Goal: Task Accomplishment & Management: Use online tool/utility

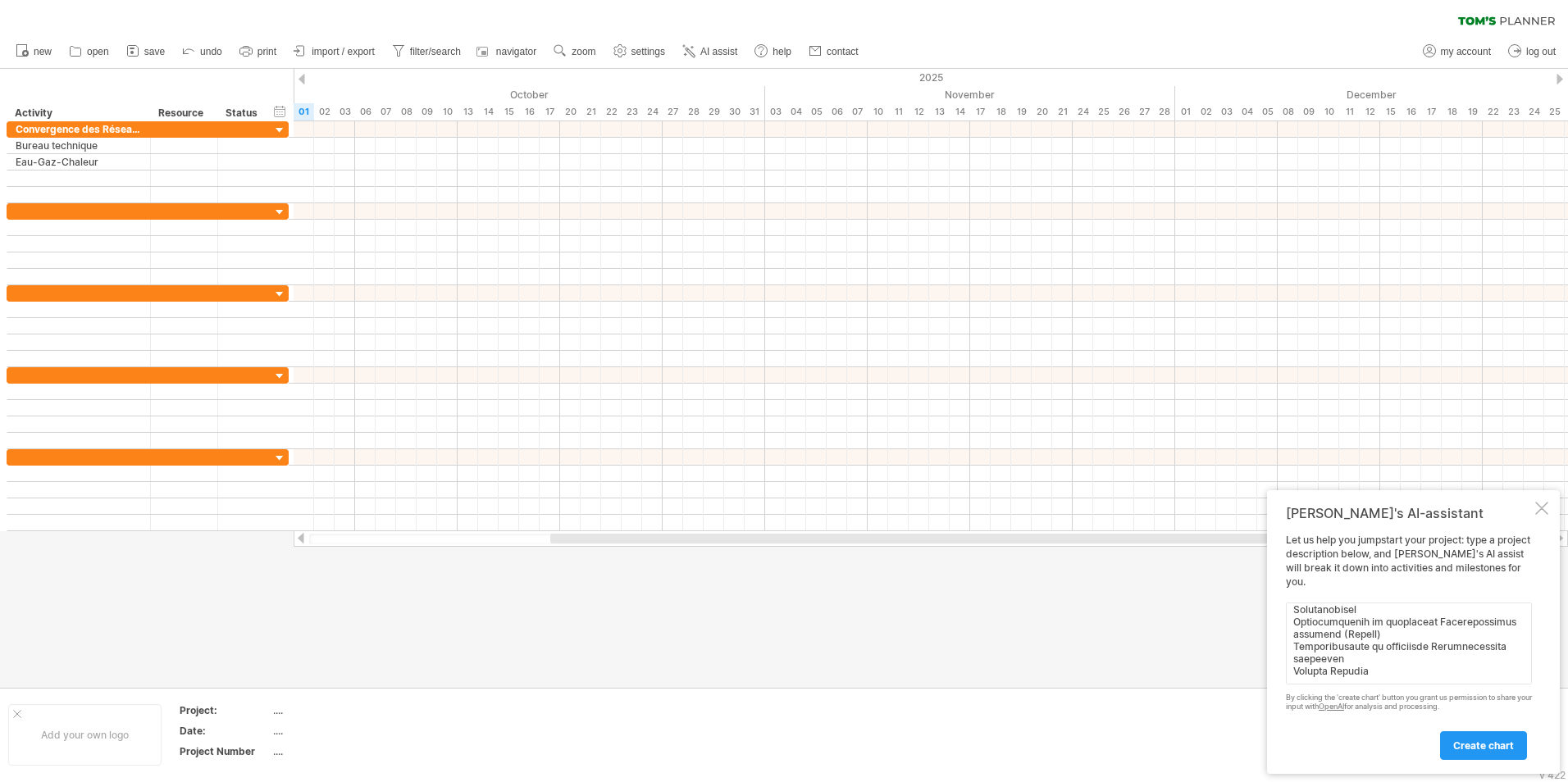
scroll to position [954, 0]
type textarea "Loremipsumd sit Ametcon Adipiscinge sed Doeiusm Tempor incididun Utlaboreetd ma…"
click at [1497, 748] on span "create chart" at bounding box center [1483, 745] width 61 height 12
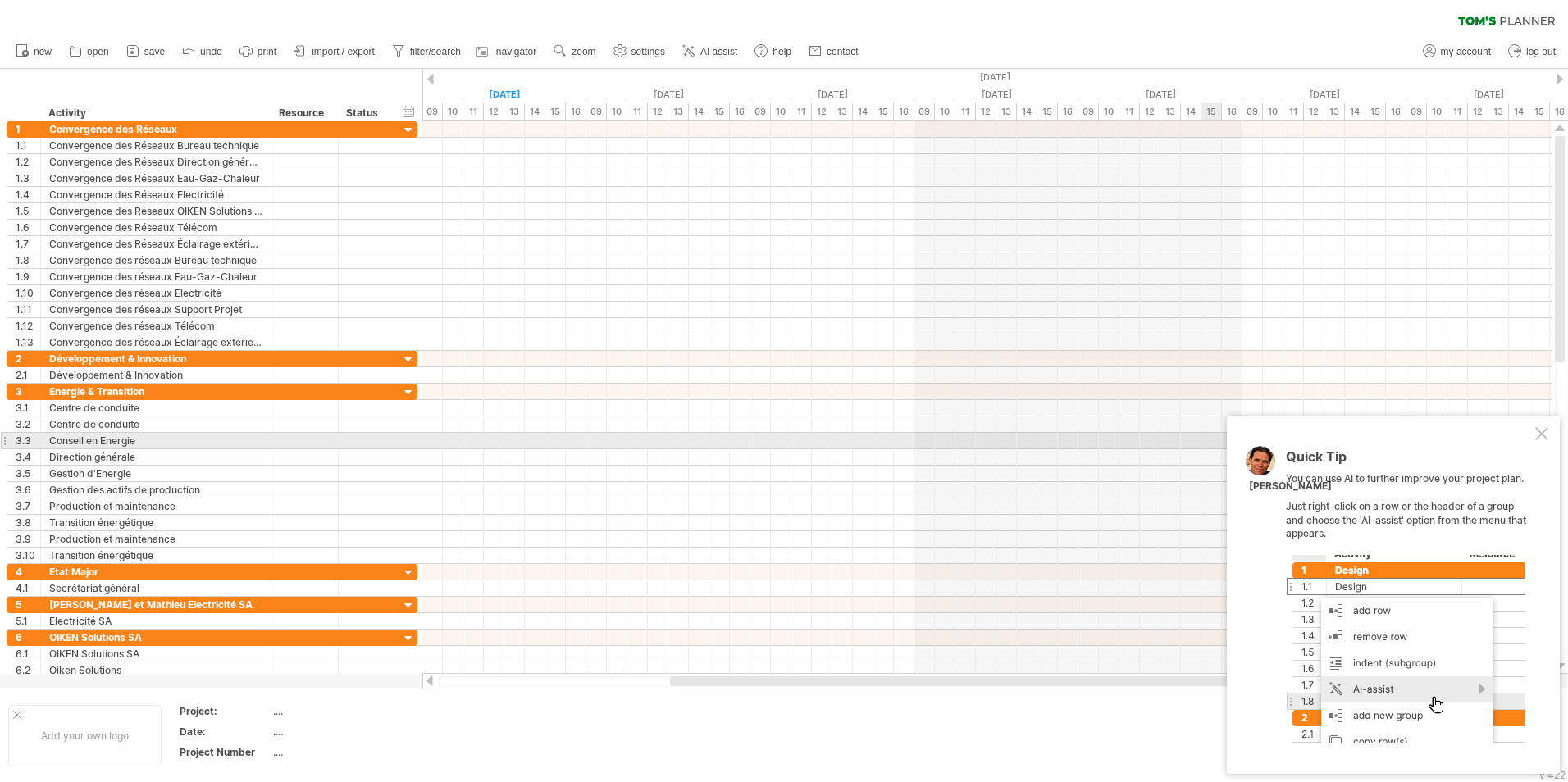
click at [1539, 434] on div at bounding box center [1543, 434] width 13 height 13
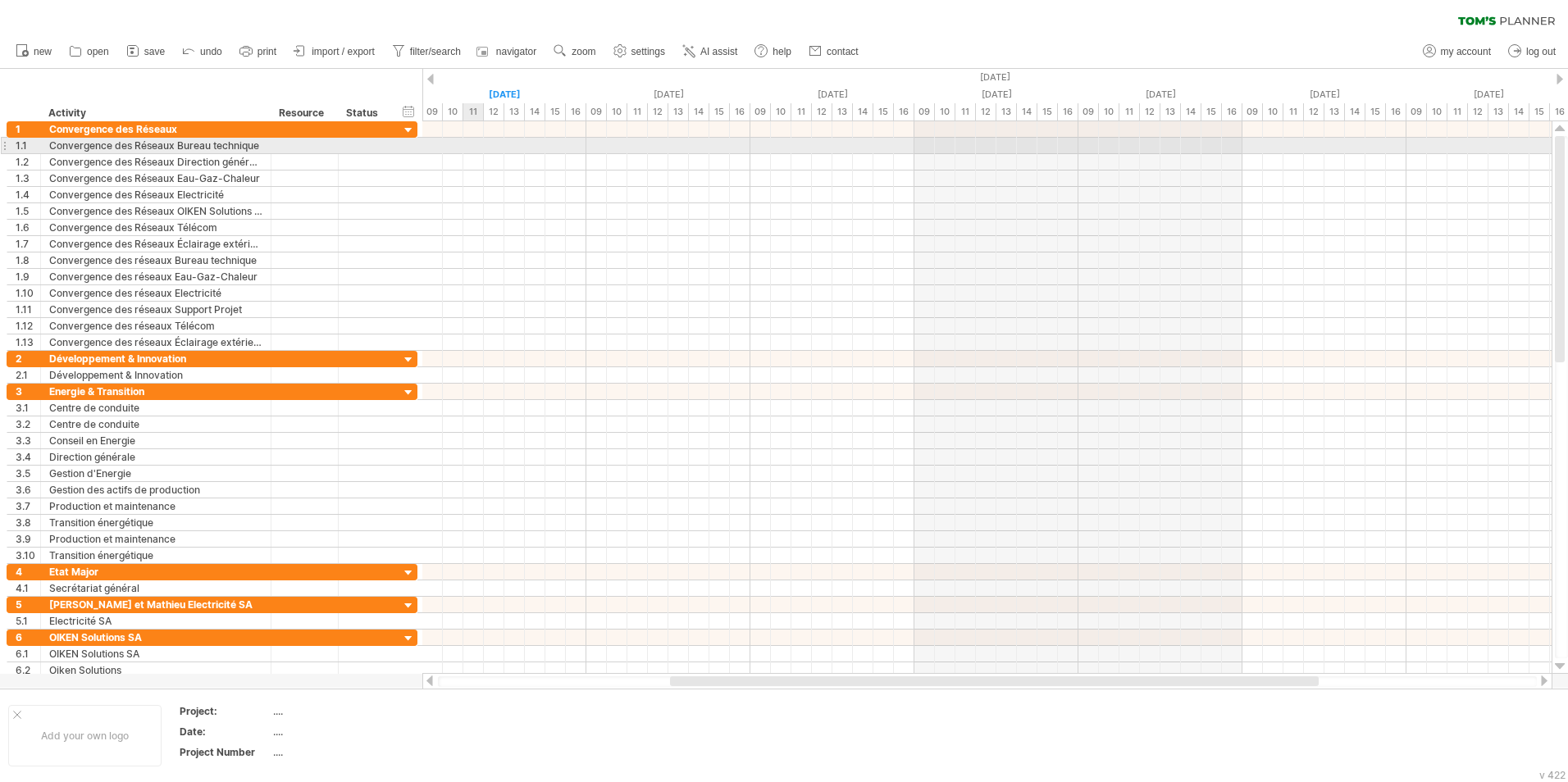
click at [466, 149] on div at bounding box center [987, 146] width 1130 height 16
click at [487, 147] on div at bounding box center [987, 146] width 1130 height 16
click at [465, 147] on div at bounding box center [987, 146] width 1130 height 16
click at [229, 145] on div "Convergence des Réseaux Bureau technique" at bounding box center [155, 146] width 213 height 16
click at [229, 145] on input "**********" at bounding box center [155, 146] width 213 height 16
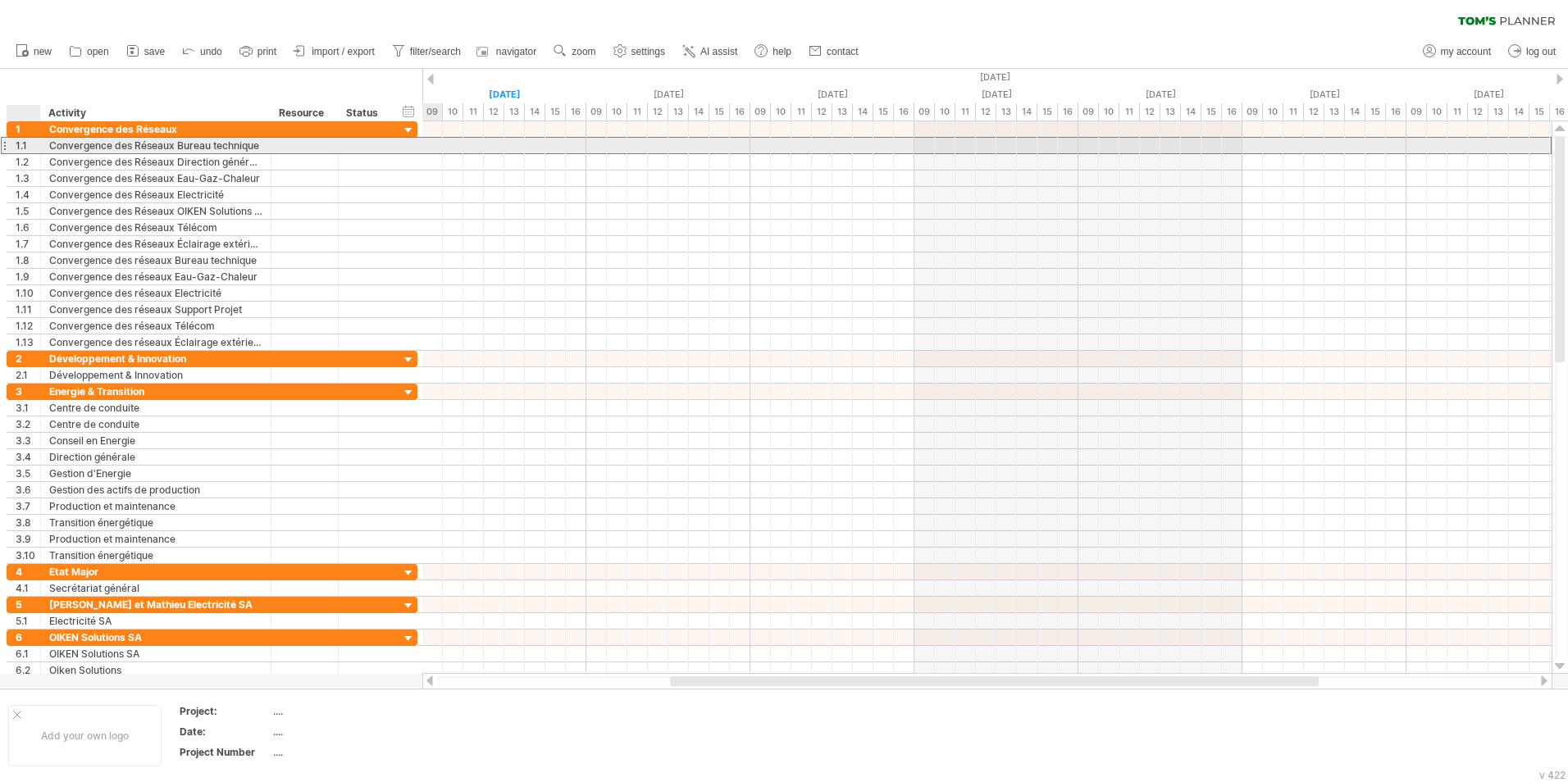
click at [24, 144] on div "1.1" at bounding box center [28, 146] width 24 height 16
click at [494, 149] on div at bounding box center [987, 146] width 1130 height 17
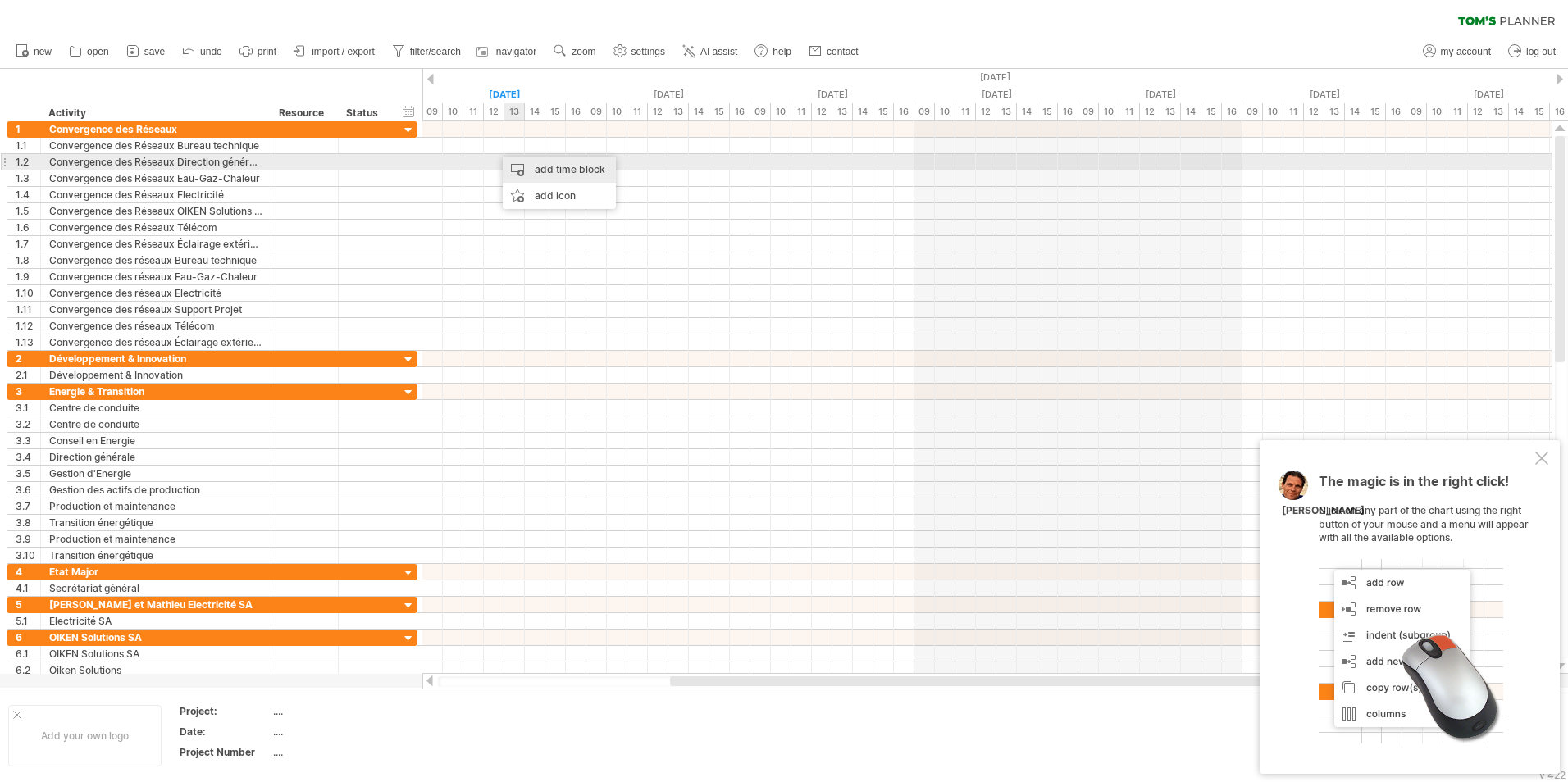
click at [535, 170] on div "add time block" at bounding box center [559, 170] width 113 height 26
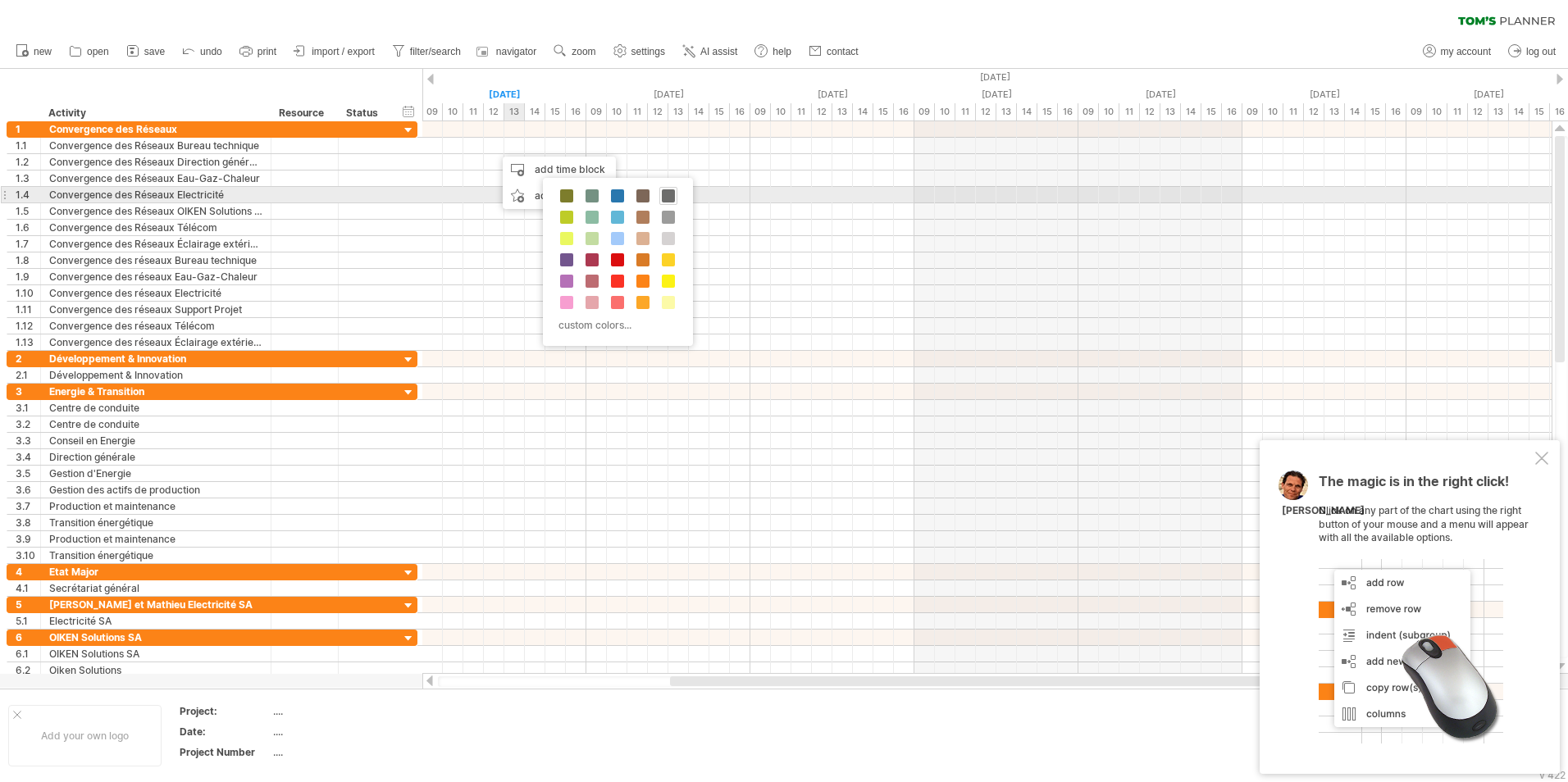
click at [670, 198] on span at bounding box center [668, 196] width 13 height 13
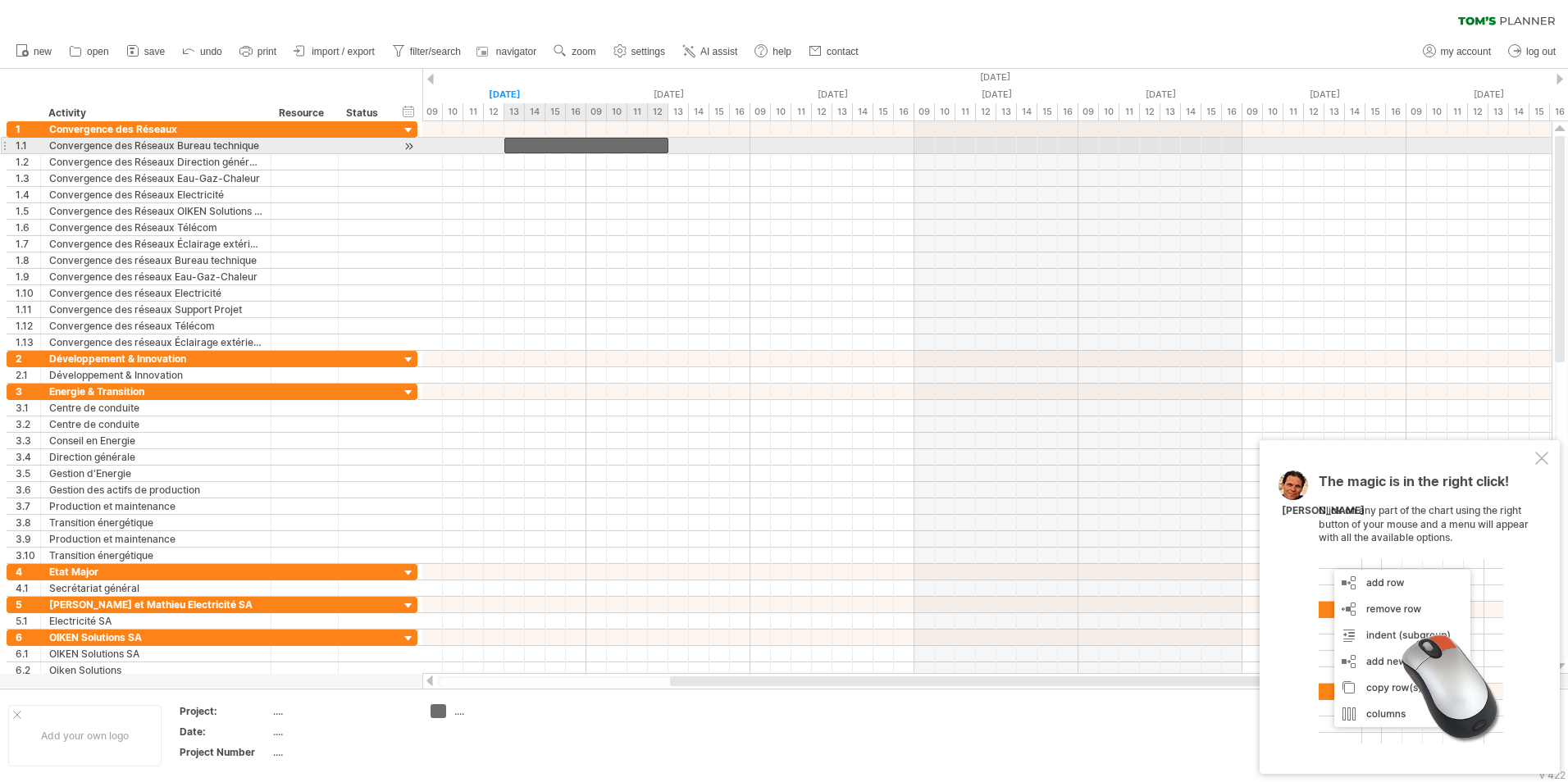
click at [636, 145] on div at bounding box center [587, 146] width 165 height 16
click at [519, 142] on div at bounding box center [587, 146] width 165 height 16
click at [655, 143] on div at bounding box center [587, 146] width 165 height 16
drag, startPoint x: 668, startPoint y: 147, endPoint x: 759, endPoint y: 141, distance: 91.2
click at [759, 141] on div "[DATE] - 1.5 days [DATE]" at bounding box center [987, 398] width 1130 height 553
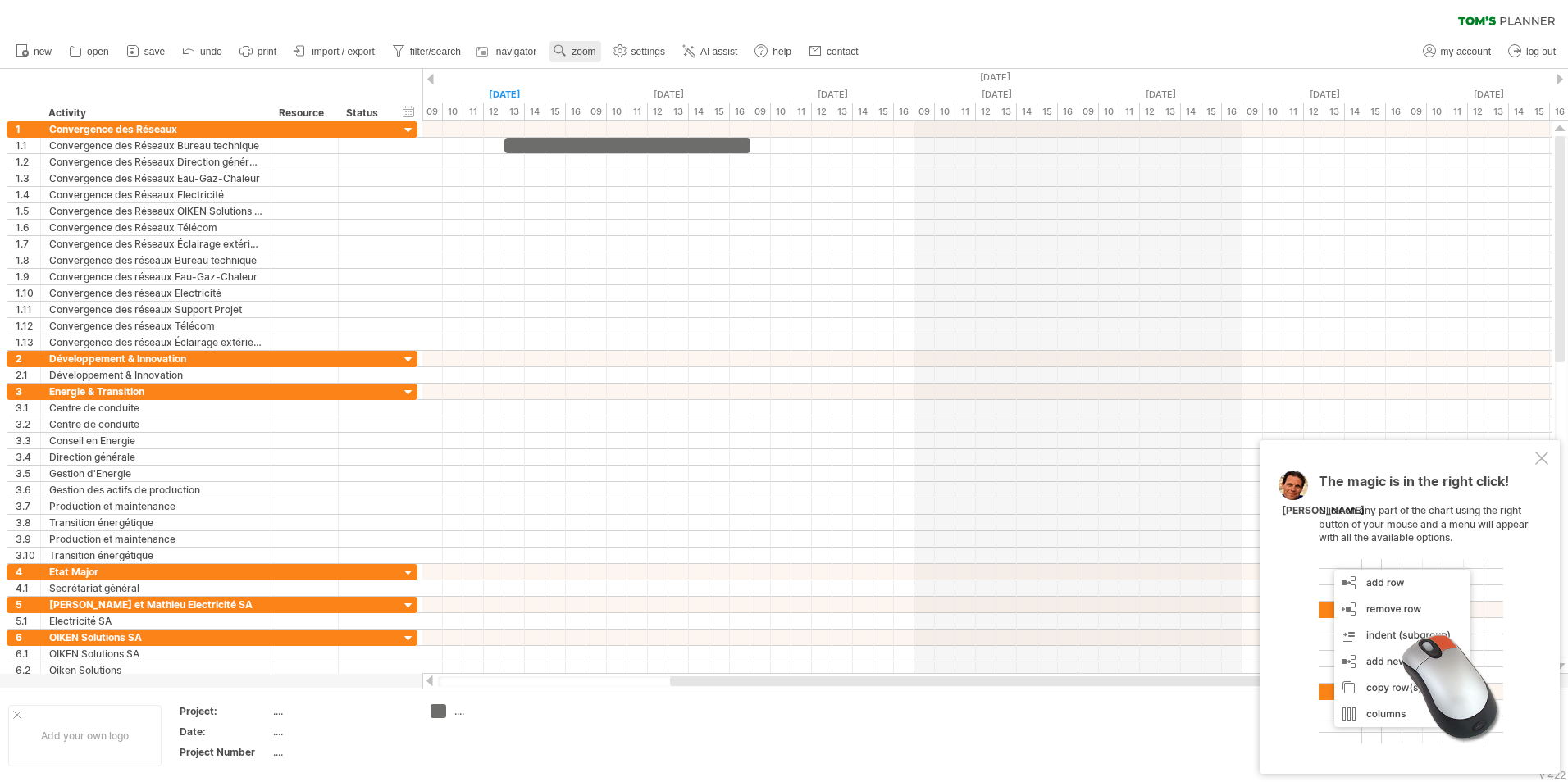
click at [587, 55] on span "zoom" at bounding box center [583, 52] width 24 height 11
click at [615, 76] on div "Month" at bounding box center [640, 77] width 91 height 26
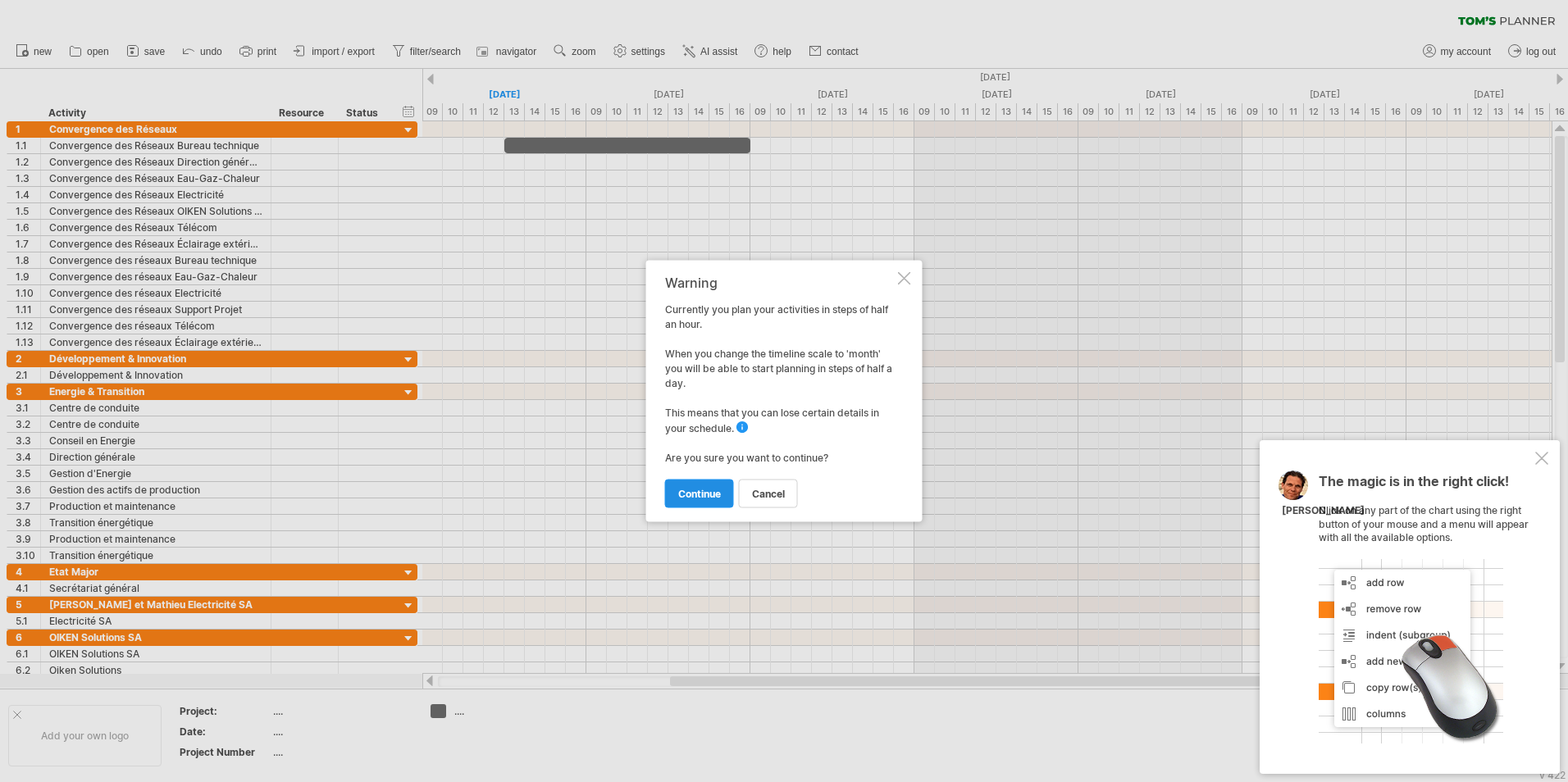
click at [714, 499] on span "continue" at bounding box center [699, 493] width 42 height 12
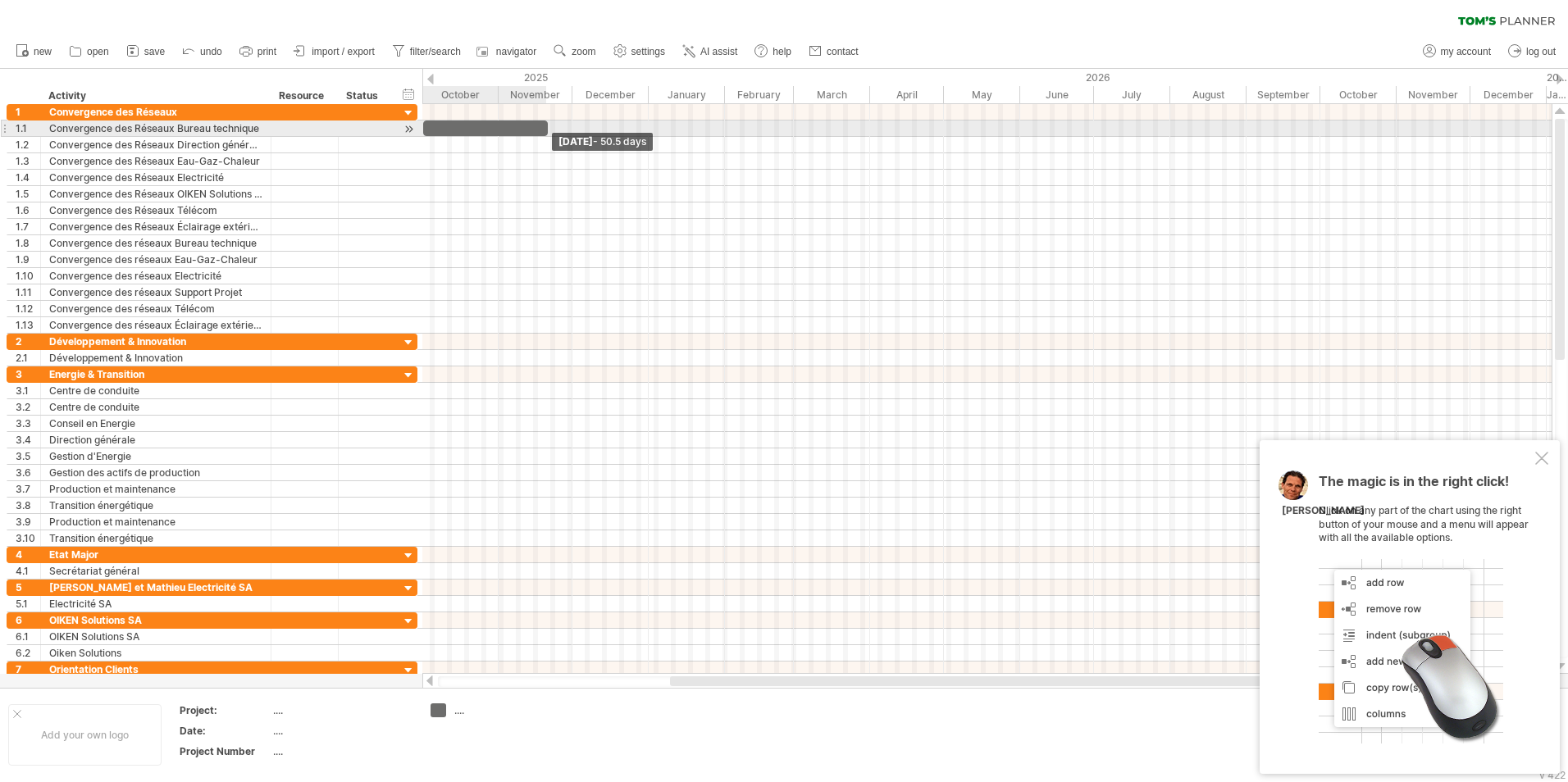
drag, startPoint x: 424, startPoint y: 131, endPoint x: 544, endPoint y: 126, distance: 120.1
click at [544, 126] on span at bounding box center [547, 128] width 7 height 16
drag, startPoint x: 463, startPoint y: 130, endPoint x: 525, endPoint y: 130, distance: 62.0
click at [525, 130] on div at bounding box center [548, 128] width 125 height 16
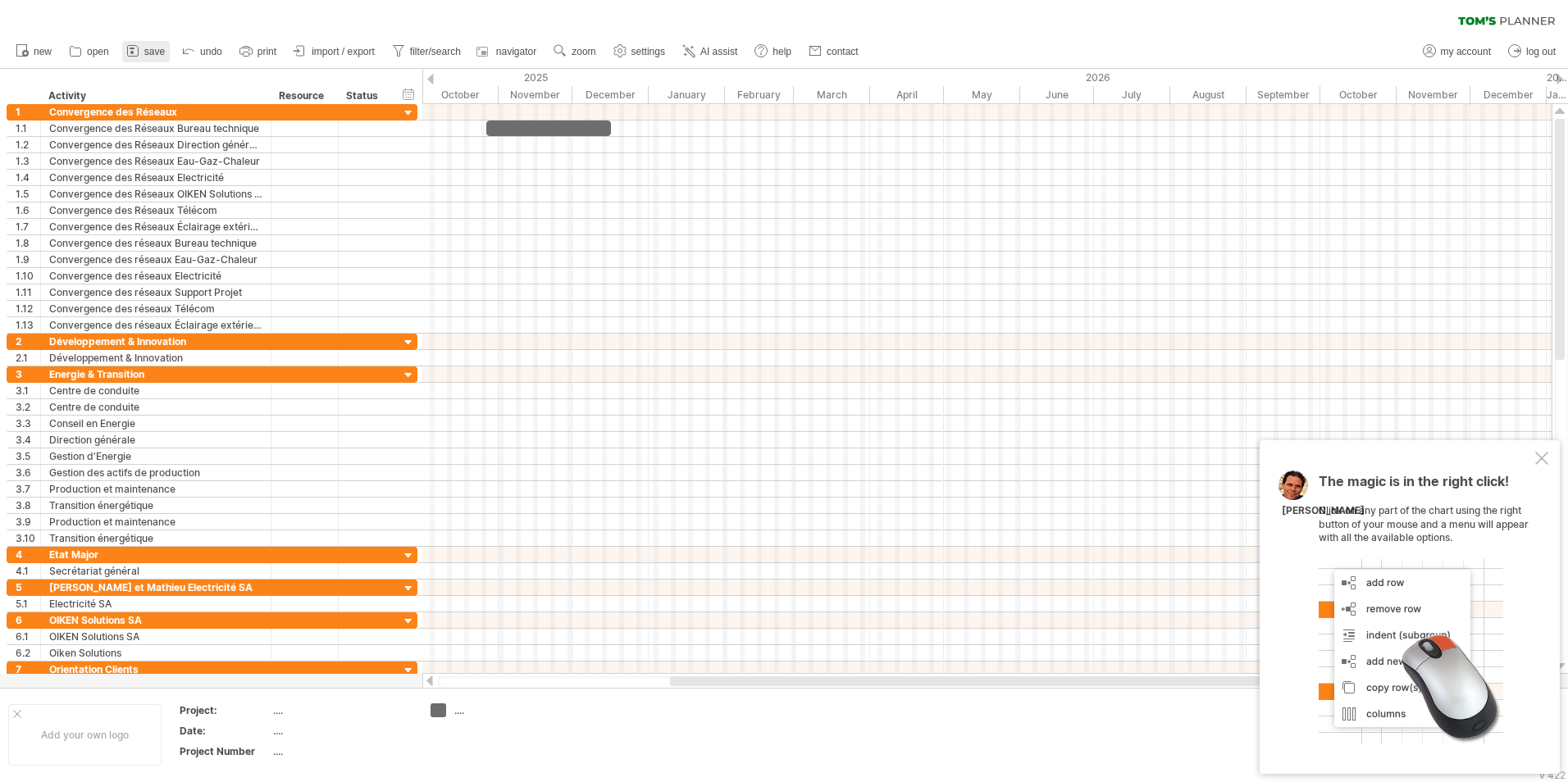
click at [141, 51] on icon at bounding box center [133, 50] width 16 height 16
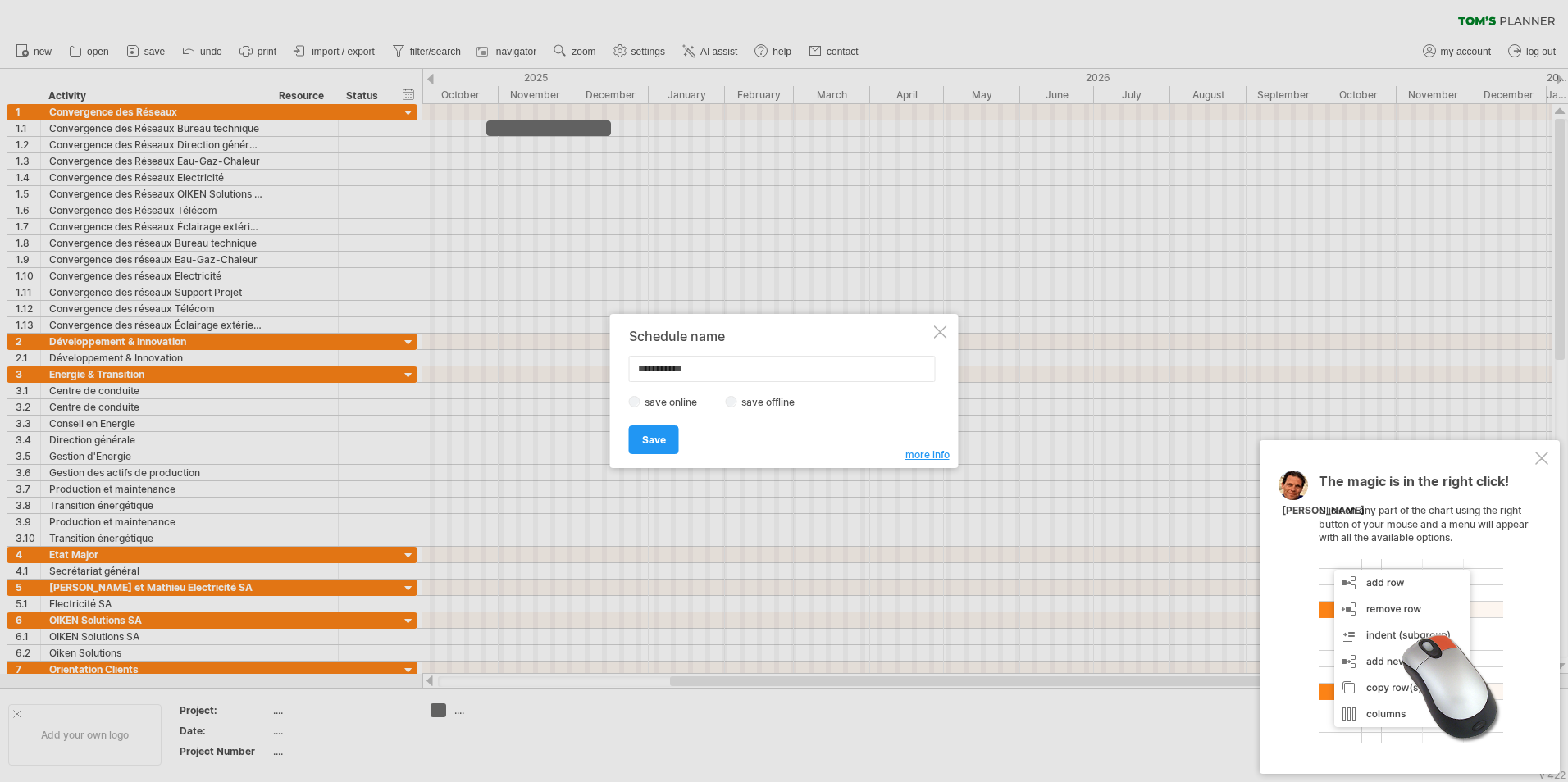
drag, startPoint x: 728, startPoint y: 373, endPoint x: 604, endPoint y: 370, distance: 124.0
click at [604, 370] on div "Trying to reach [DOMAIN_NAME] Connected again... 0% clear filter new 1" at bounding box center [784, 391] width 1568 height 782
drag, startPoint x: 749, startPoint y: 401, endPoint x: 757, endPoint y: 402, distance: 8.1
click at [750, 401] on label "save offline" at bounding box center [773, 401] width 71 height 12
drag, startPoint x: 718, startPoint y: 367, endPoint x: 613, endPoint y: 368, distance: 105.0
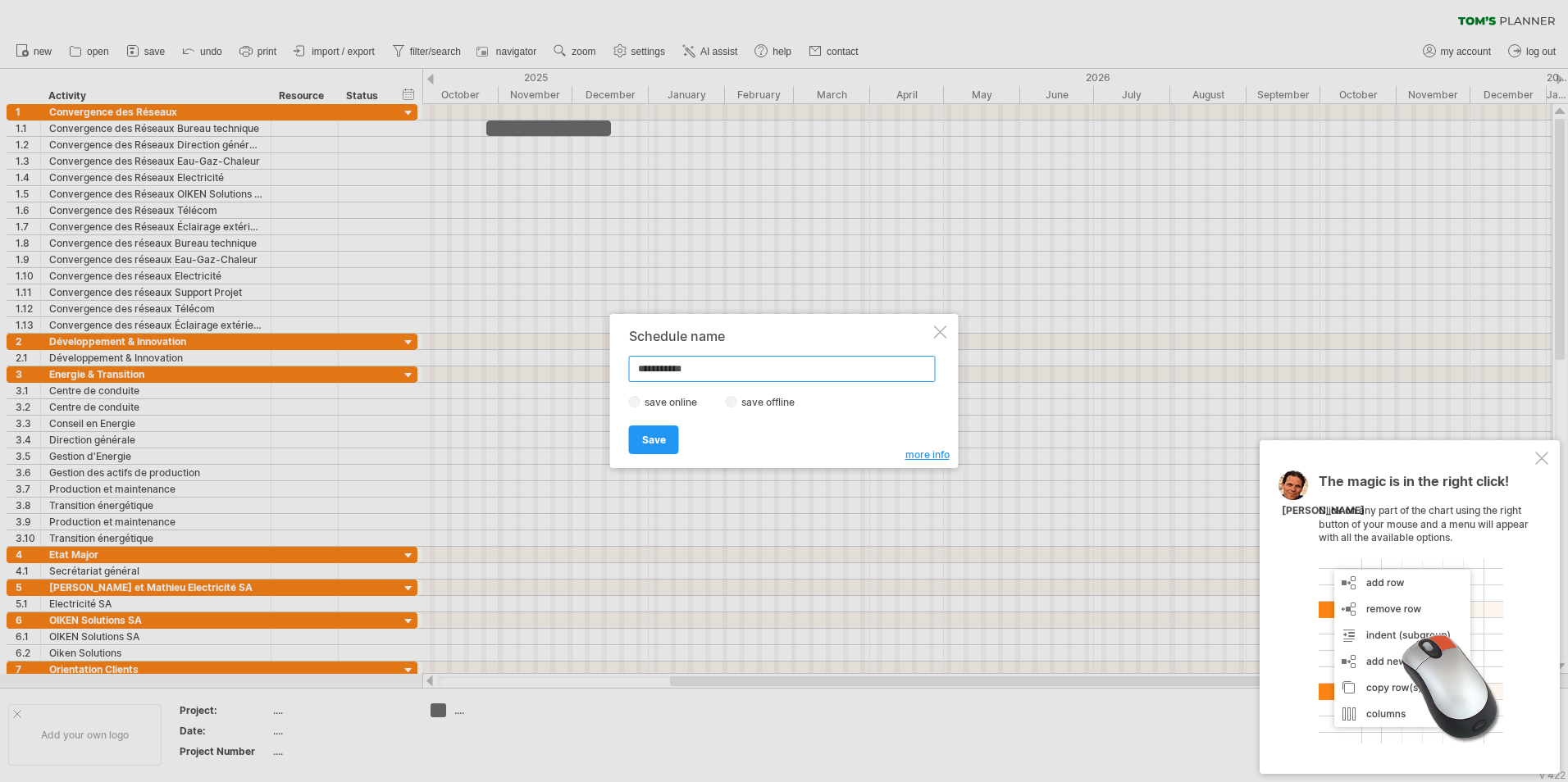
click at [613, 368] on div "**********" at bounding box center [784, 391] width 349 height 154
drag, startPoint x: 767, startPoint y: 377, endPoint x: 617, endPoint y: 375, distance: 150.0
click at [617, 375] on div "**********" at bounding box center [784, 391] width 349 height 154
type input "*****"
click at [656, 446] on span "Save" at bounding box center [653, 440] width 24 height 12
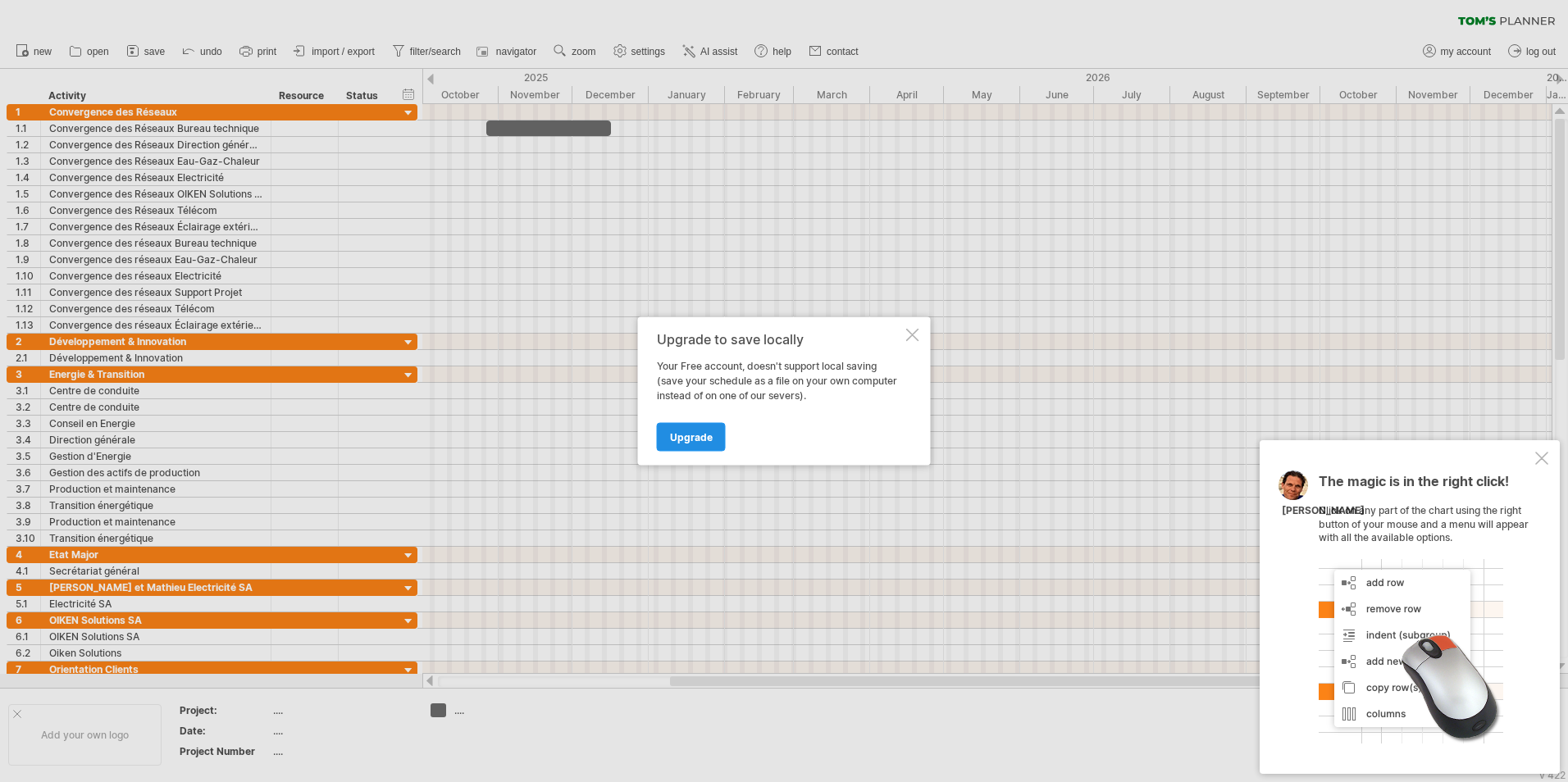
click at [705, 438] on span "Upgrade" at bounding box center [691, 437] width 42 height 12
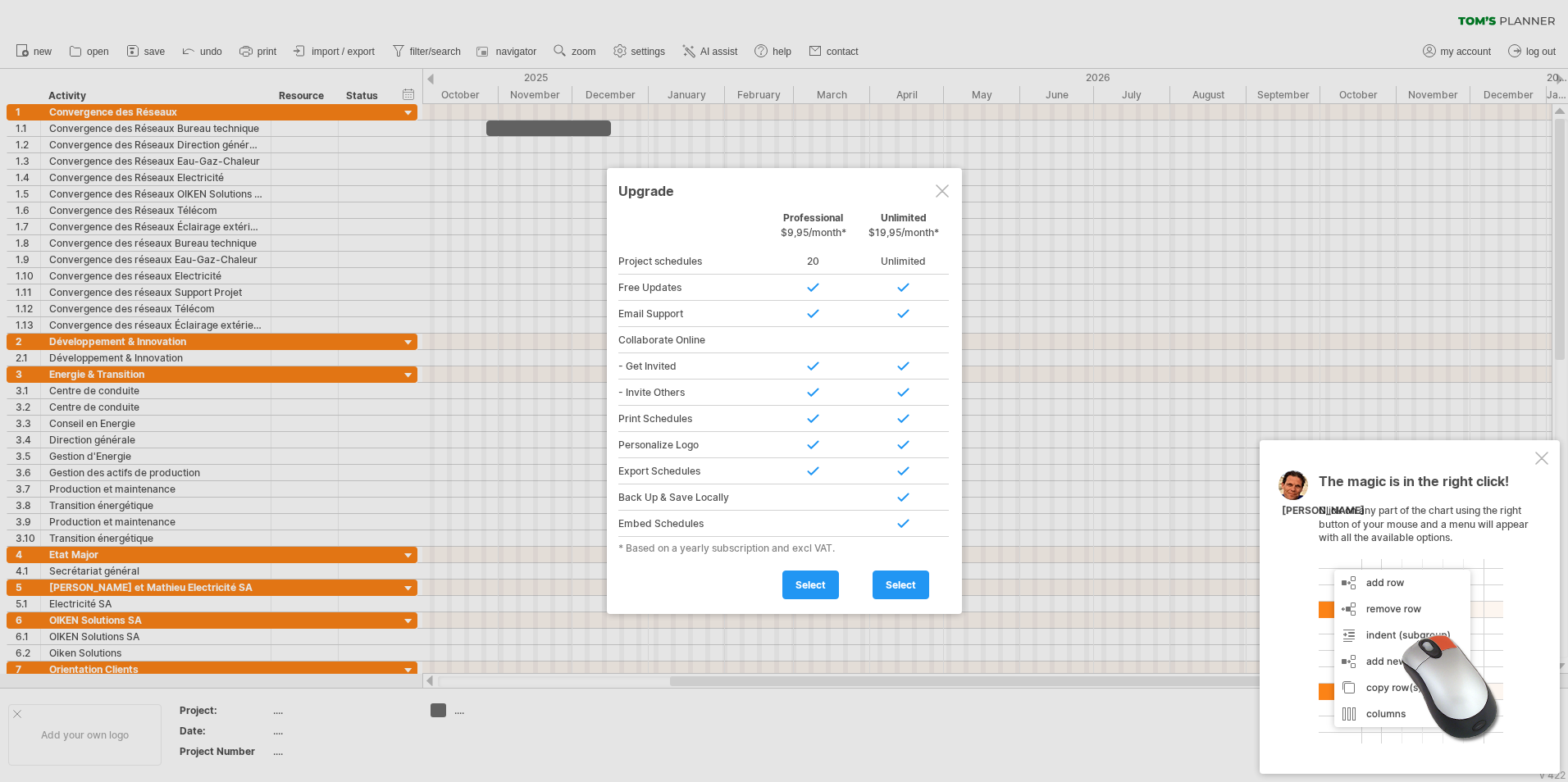
click at [941, 187] on div at bounding box center [943, 191] width 13 height 13
